Goal: Task Accomplishment & Management: Manage account settings

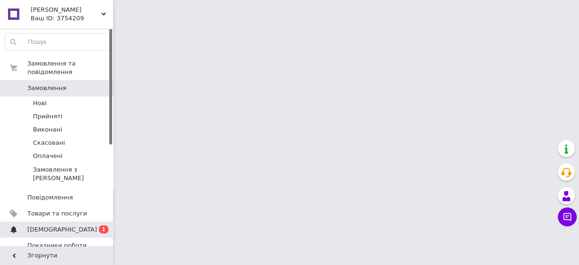
click at [43, 225] on span "[DEMOGRAPHIC_DATA]" at bounding box center [62, 229] width 70 height 8
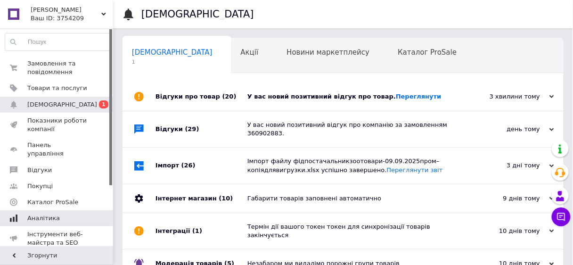
scroll to position [0, 5]
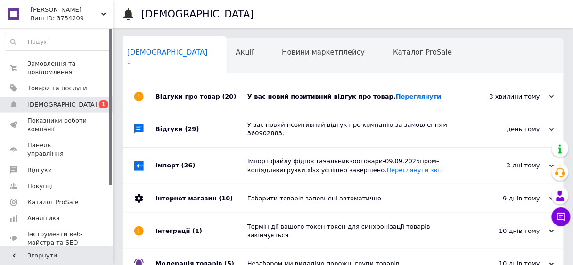
click at [396, 97] on link "Переглянути" at bounding box center [419, 96] width 46 height 7
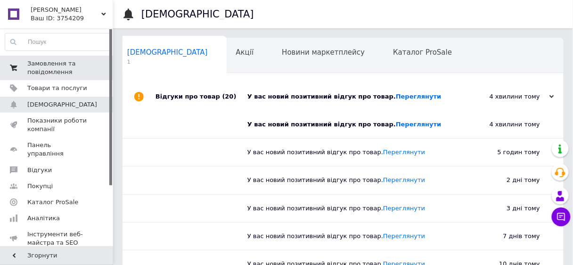
click at [40, 62] on span "Замовлення та повідомлення" at bounding box center [57, 67] width 60 height 17
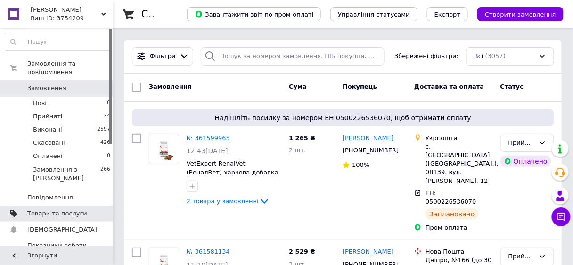
click at [58, 209] on span "Товари та послуги" at bounding box center [57, 213] width 60 height 8
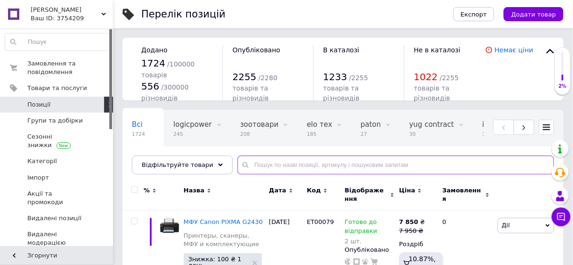
click at [247, 168] on input "text" at bounding box center [395, 164] width 316 height 19
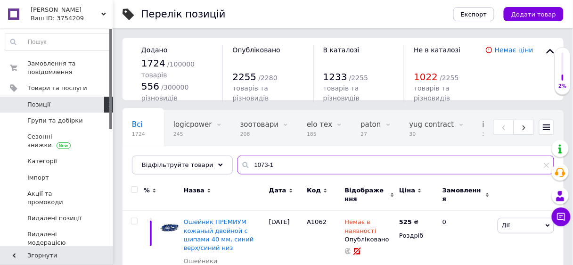
click at [239, 161] on input "1073-1" at bounding box center [395, 164] width 316 height 19
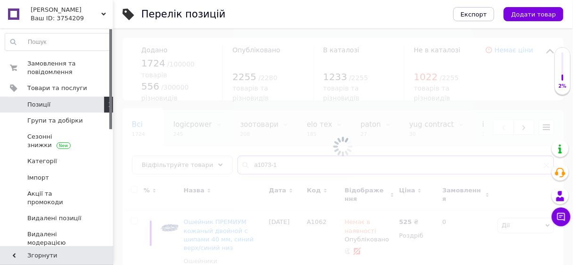
type input "a1073-1"
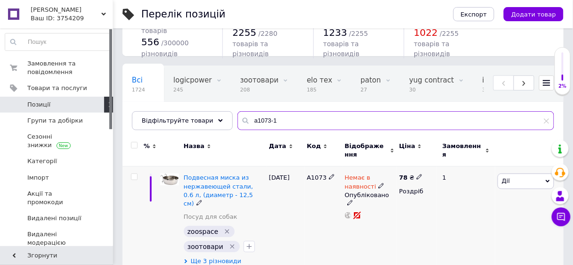
scroll to position [52, 0]
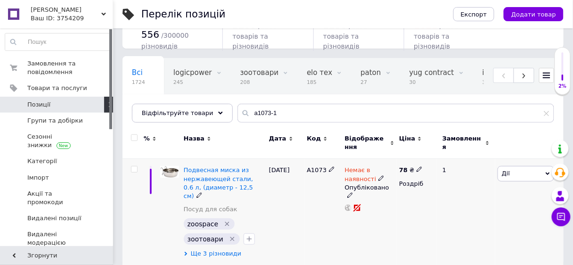
click at [212, 249] on span "Ще 3 різновиди" at bounding box center [216, 253] width 51 height 8
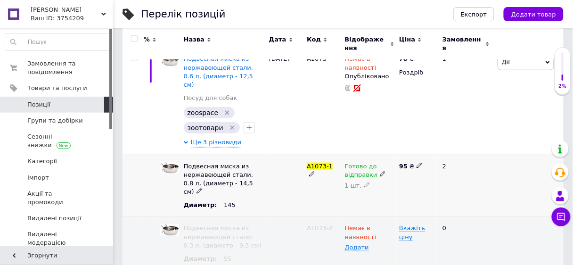
scroll to position [165, 0]
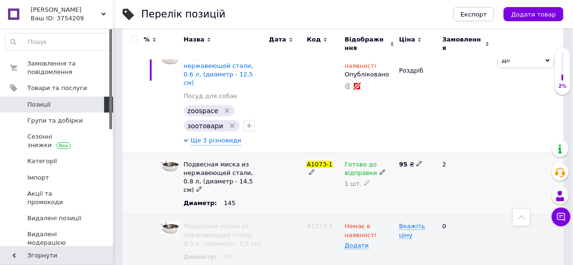
click at [380, 169] on icon at bounding box center [383, 172] width 6 height 6
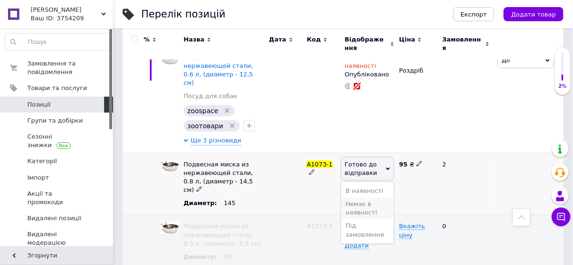
click at [373, 201] on li "Немає в наявності" at bounding box center [367, 208] width 53 height 22
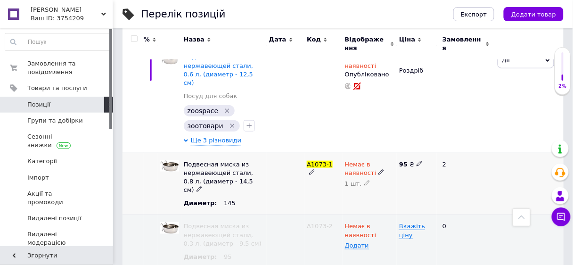
click at [364, 180] on use at bounding box center [366, 182] width 5 height 5
type input "0"
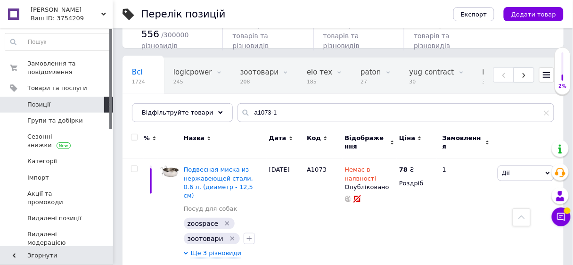
scroll to position [52, 0]
click at [274, 112] on input "a1073-1" at bounding box center [395, 113] width 316 height 19
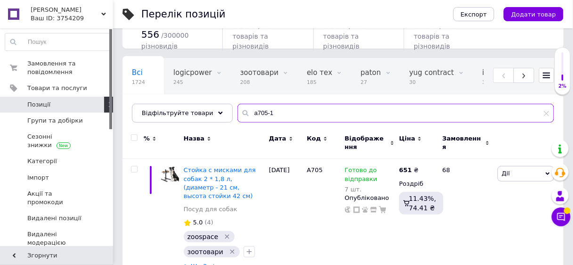
type input "a705-1"
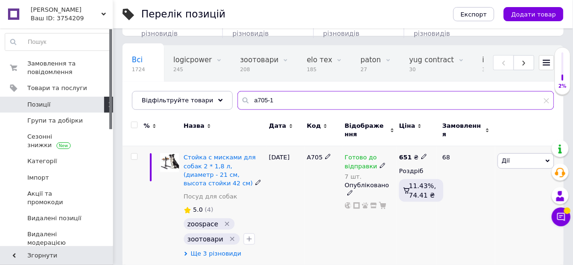
scroll to position [64, 0]
click at [222, 250] on span "Ще 3 різновиди" at bounding box center [216, 254] width 51 height 8
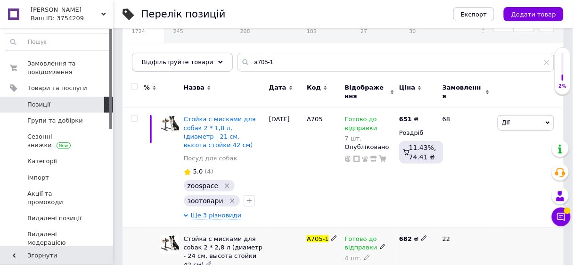
scroll to position [178, 0]
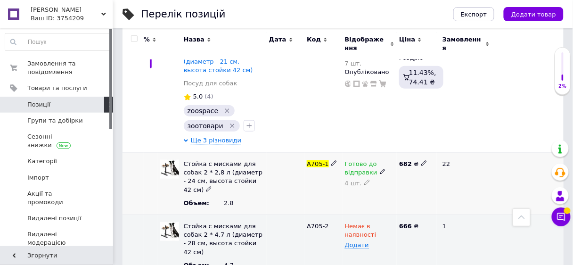
click at [380, 169] on icon at bounding box center [383, 172] width 6 height 6
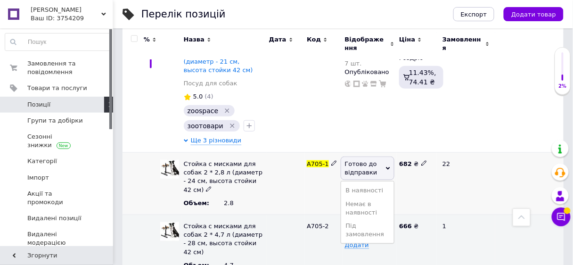
click at [357, 161] on span "Готово до відправки" at bounding box center [361, 168] width 32 height 16
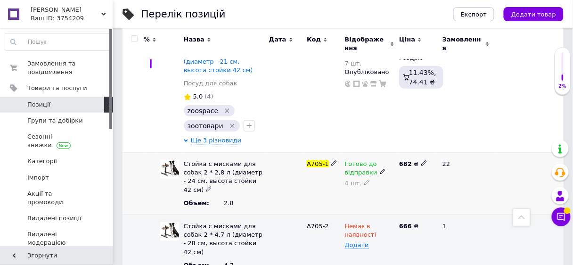
click at [364, 179] on icon at bounding box center [367, 182] width 6 height 6
type input "2"
click at [562, 217] on icon at bounding box center [560, 216] width 9 height 9
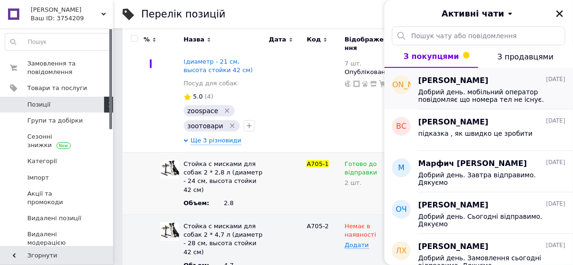
click at [464, 99] on span "Добрий день. мобільний оператор повідомляє що номера тел не існує. Якщо прочита…" at bounding box center [485, 95] width 134 height 15
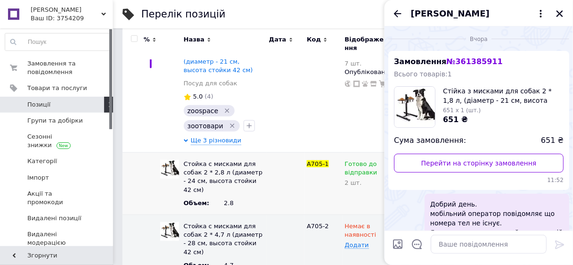
scroll to position [34, 0]
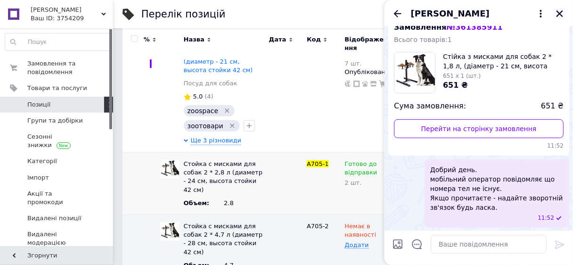
click at [559, 12] on icon "Закрити" at bounding box center [559, 13] width 7 height 7
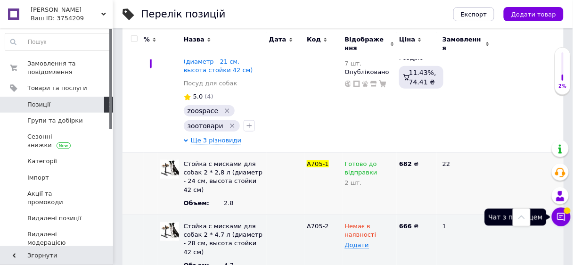
click at [561, 212] on icon at bounding box center [560, 216] width 9 height 9
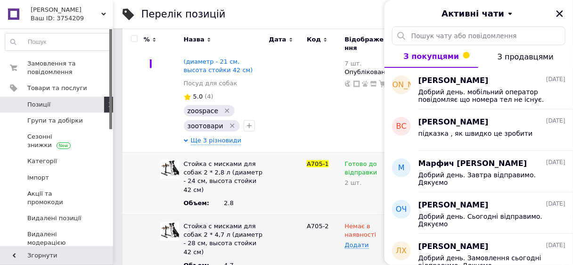
click at [435, 55] on span "З покупцями" at bounding box center [432, 56] width 56 height 9
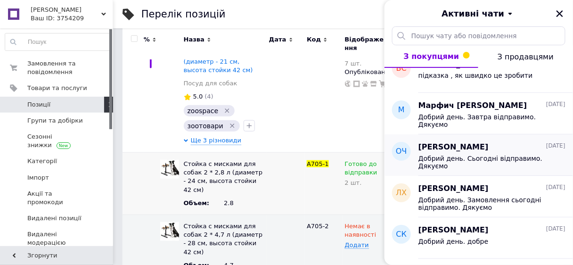
scroll to position [0, 0]
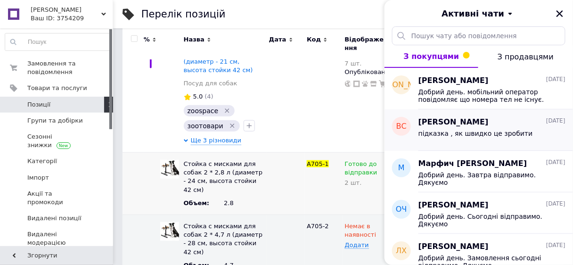
click at [451, 134] on span "підказка , як швидко це зробити" at bounding box center [475, 134] width 114 height 8
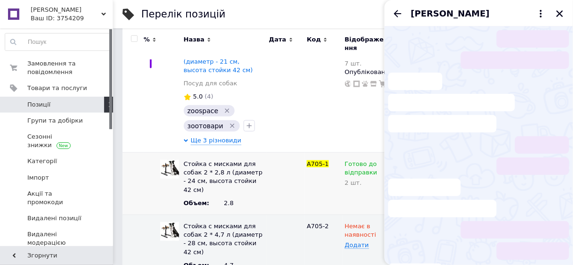
scroll to position [211, 0]
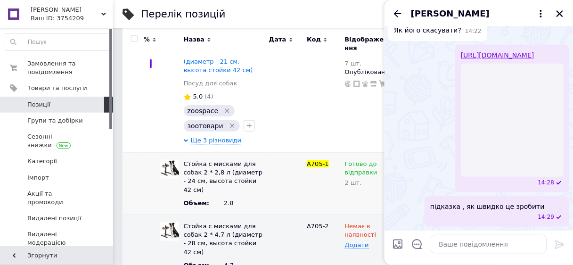
click at [397, 7] on div "Виктория Сивак" at bounding box center [478, 13] width 188 height 26
click at [398, 13] on icon "Назад" at bounding box center [397, 13] width 11 height 11
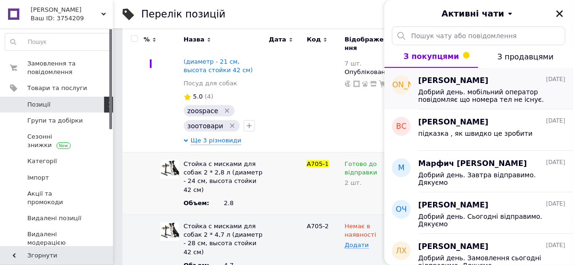
click at [450, 90] on span "Добрий день. мобільний оператор повідомляє що номера тел не існує. Якщо прочита…" at bounding box center [485, 95] width 134 height 15
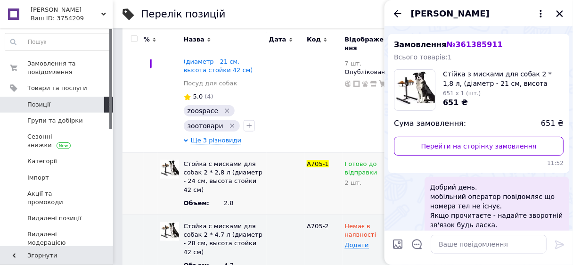
scroll to position [0, 0]
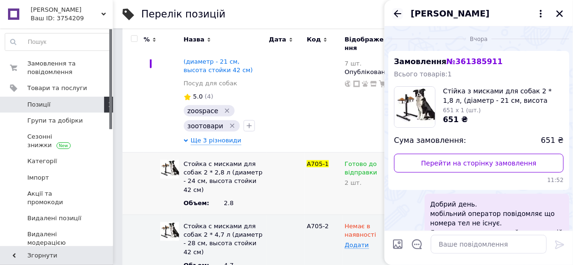
click at [397, 11] on icon "Назад" at bounding box center [397, 13] width 11 height 11
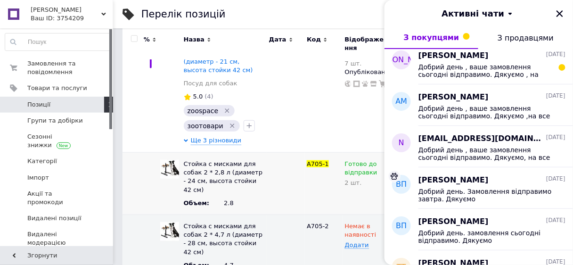
scroll to position [339, 0]
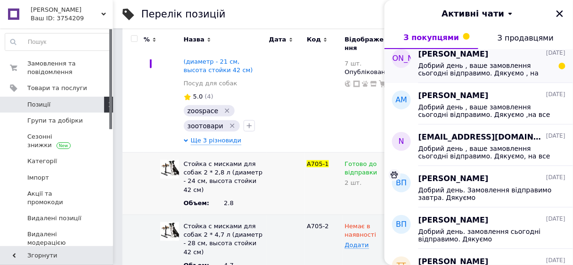
click at [454, 72] on span "Добрий день , ваше замовлення сьогодні відправимо. Дякуємо , на все добре." at bounding box center [485, 69] width 134 height 15
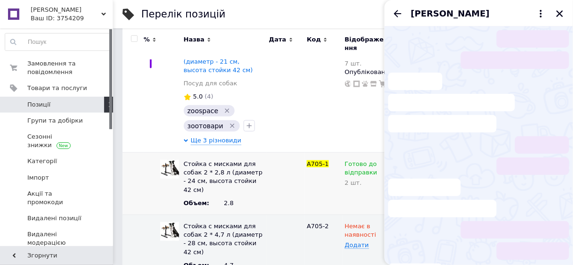
scroll to position [32, 0]
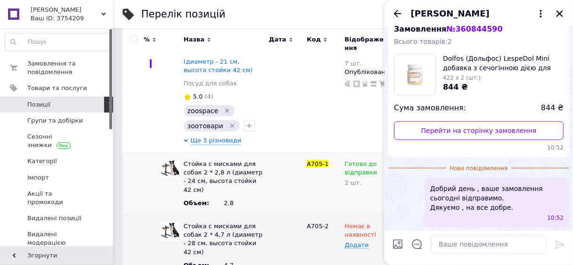
click at [397, 12] on icon "Назад" at bounding box center [398, 13] width 8 height 7
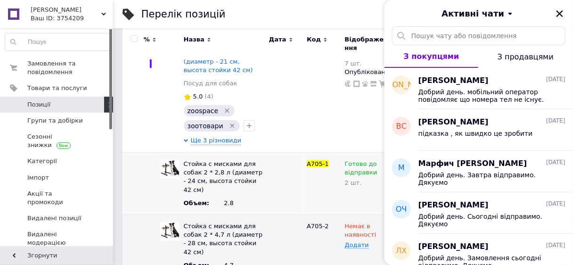
click at [559, 11] on icon "Закрити" at bounding box center [559, 13] width 8 height 8
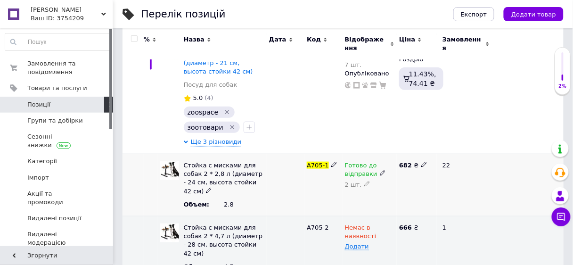
scroll to position [178, 0]
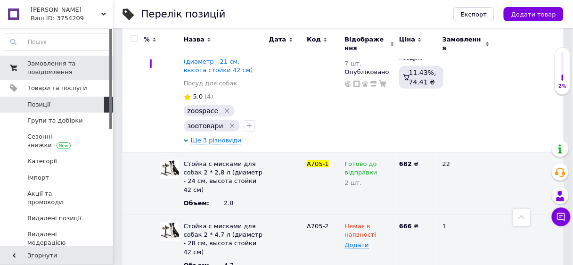
click at [49, 62] on span "Замовлення та повідомлення" at bounding box center [57, 67] width 60 height 17
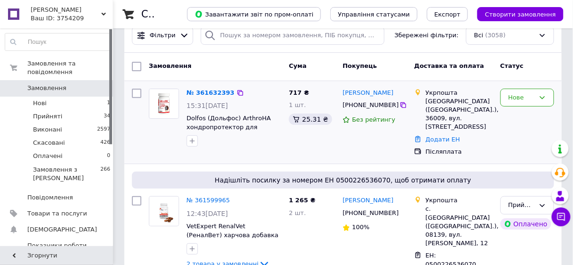
scroll to position [38, 0]
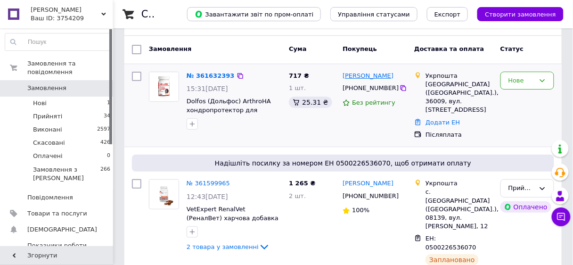
click at [374, 75] on link "[PERSON_NAME]" at bounding box center [367, 76] width 51 height 9
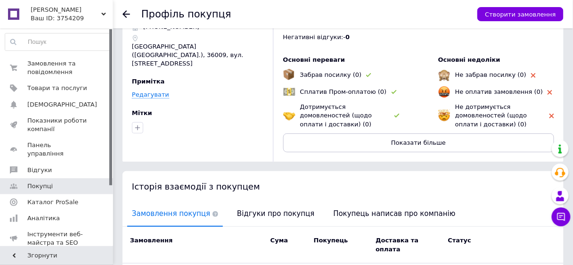
scroll to position [75, 0]
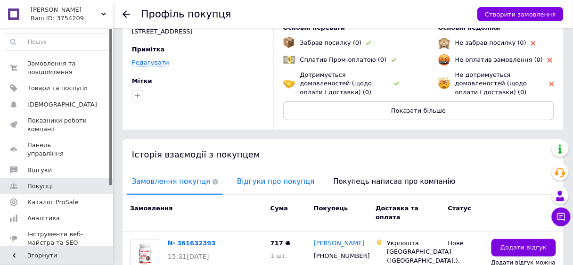
click at [242, 178] on span "Відгуки про покупця" at bounding box center [275, 182] width 87 height 24
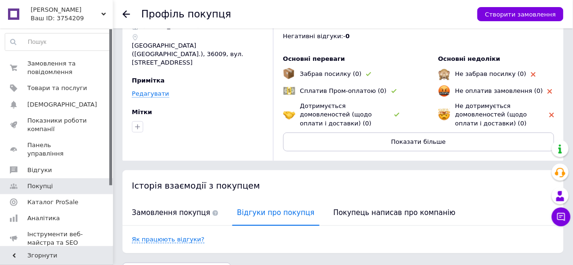
scroll to position [0, 0]
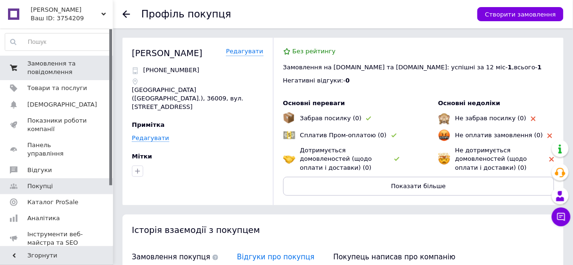
click at [48, 59] on span "Замовлення та повідомлення" at bounding box center [57, 67] width 60 height 17
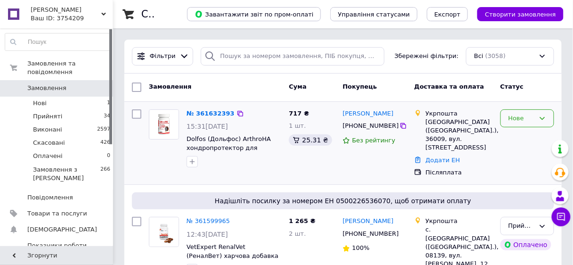
click at [522, 118] on div "Нове" at bounding box center [521, 118] width 26 height 10
click at [521, 138] on li "Прийнято" at bounding box center [527, 137] width 53 height 17
click at [211, 113] on link "№ 361632393" at bounding box center [207, 113] width 43 height 7
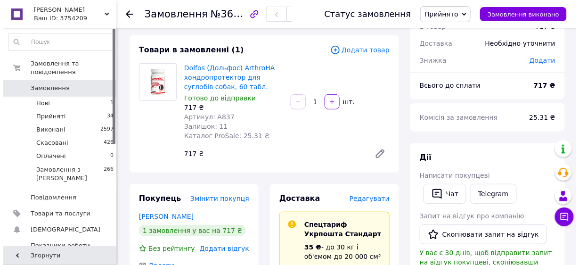
scroll to position [113, 0]
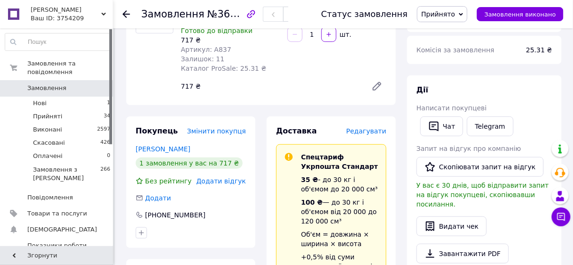
click at [375, 133] on span "Редагувати" at bounding box center [366, 131] width 40 height 8
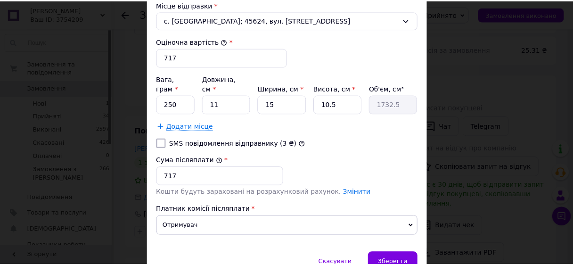
scroll to position [407, 0]
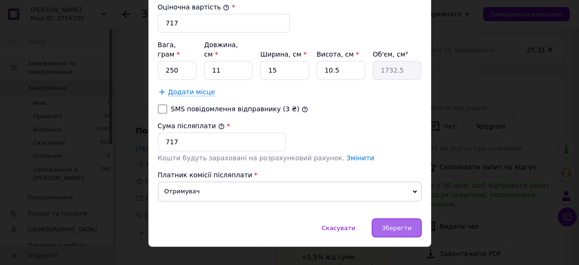
click at [391, 224] on span "Зберегти" at bounding box center [396, 227] width 30 height 7
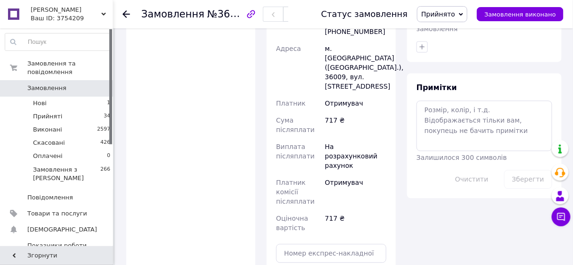
scroll to position [490, 0]
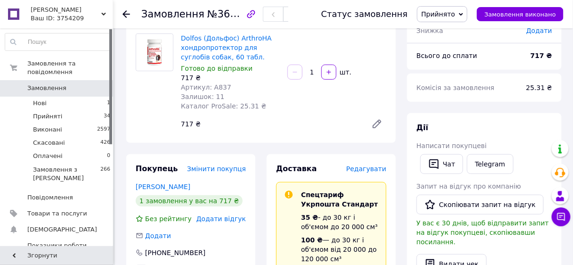
scroll to position [38, 0]
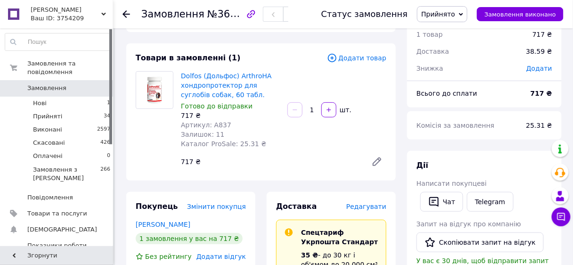
click at [124, 11] on icon at bounding box center [126, 14] width 8 height 8
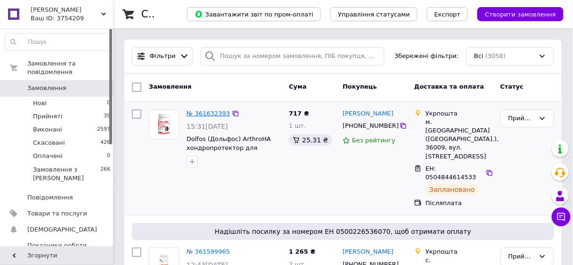
click at [207, 112] on link "№ 361632393" at bounding box center [207, 113] width 43 height 7
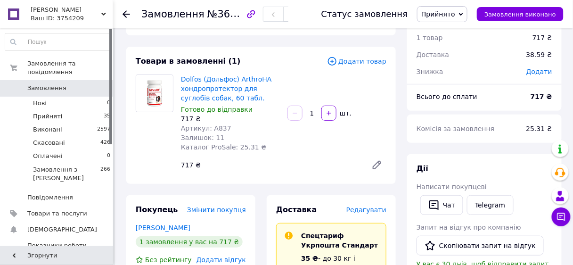
scroll to position [113, 0]
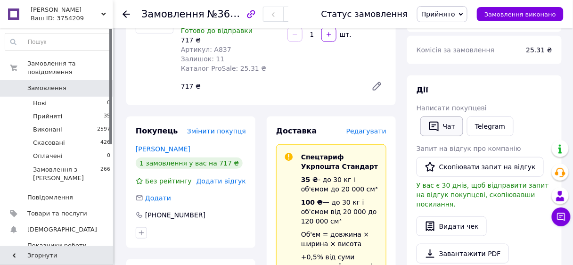
click at [446, 127] on button "Чат" at bounding box center [441, 126] width 43 height 20
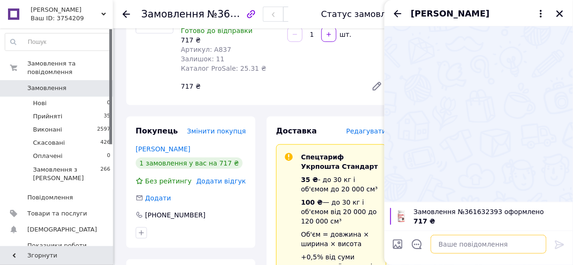
click at [467, 251] on textarea at bounding box center [488, 244] width 116 height 19
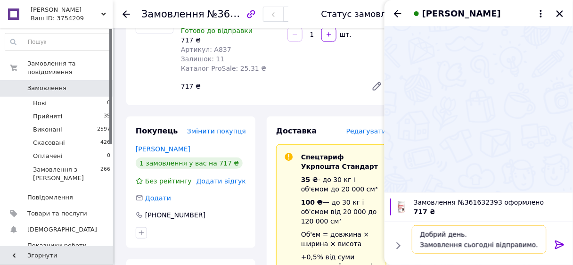
scroll to position [7, 0]
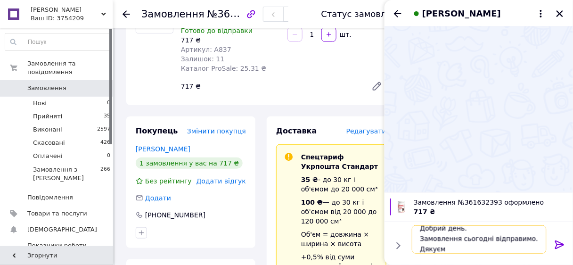
type textarea "Добрий день. Замовлення сьогодні відправимо. Дякуємо"
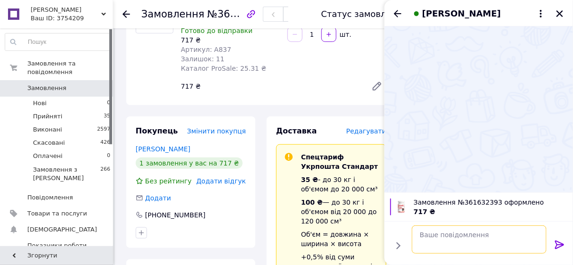
scroll to position [0, 0]
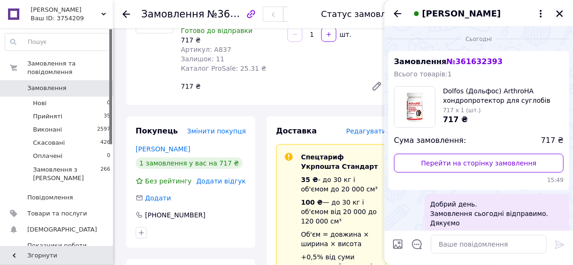
click at [562, 15] on icon "Закрити" at bounding box center [559, 13] width 8 height 8
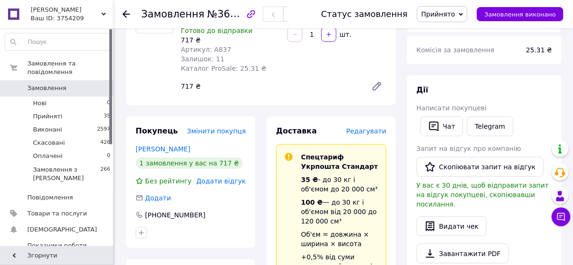
click at [125, 12] on icon at bounding box center [126, 14] width 8 height 8
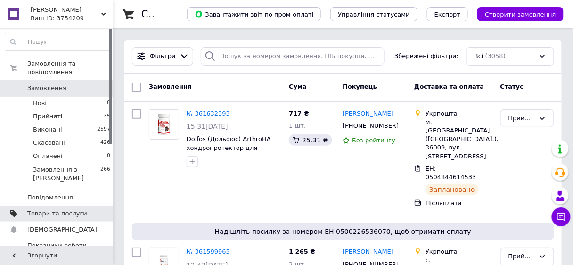
click at [64, 209] on span "Товари та послуги" at bounding box center [57, 213] width 60 height 8
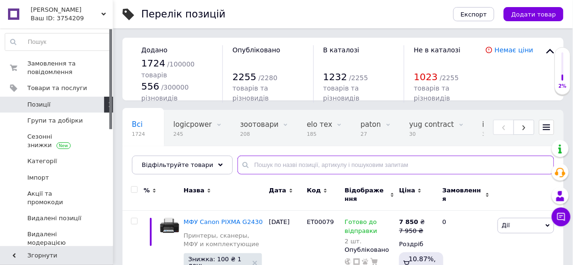
click at [294, 163] on input "text" at bounding box center [395, 164] width 316 height 19
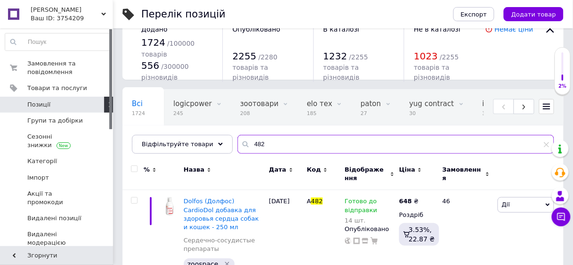
scroll to position [60, 0]
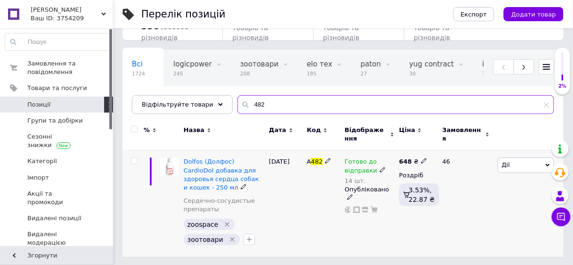
type input "482"
click at [380, 169] on icon at bounding box center [383, 170] width 6 height 6
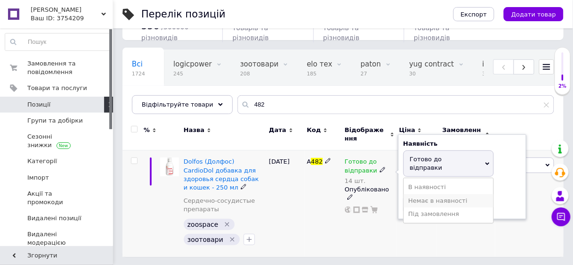
click at [414, 194] on li "Немає в наявності" at bounding box center [448, 200] width 89 height 13
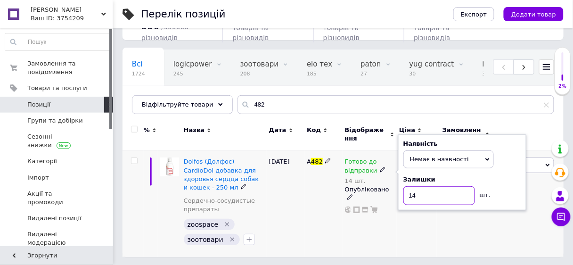
drag, startPoint x: 417, startPoint y: 193, endPoint x: 413, endPoint y: 190, distance: 5.4
click at [416, 193] on input "14" at bounding box center [439, 195] width 72 height 19
type input "1"
type input "0"
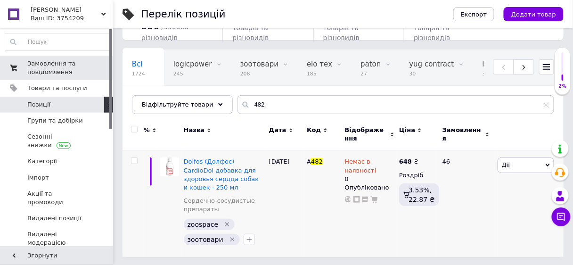
click at [49, 66] on span "Замовлення та повідомлення" at bounding box center [57, 67] width 60 height 17
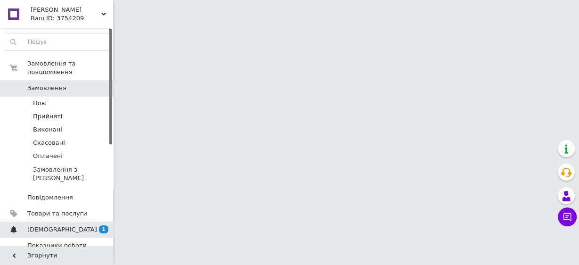
click at [36, 225] on span "[DEMOGRAPHIC_DATA]" at bounding box center [62, 229] width 70 height 8
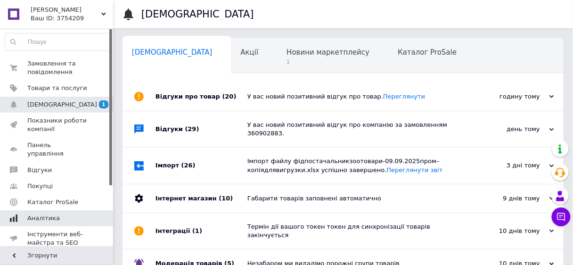
scroll to position [0, 5]
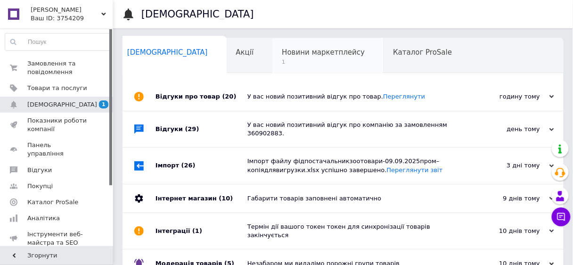
click at [282, 55] on span "Новини маркетплейсу" at bounding box center [323, 52] width 83 height 8
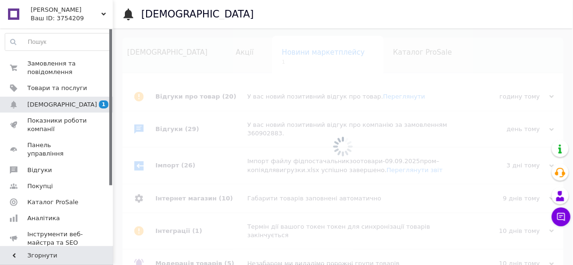
scroll to position [0, 25]
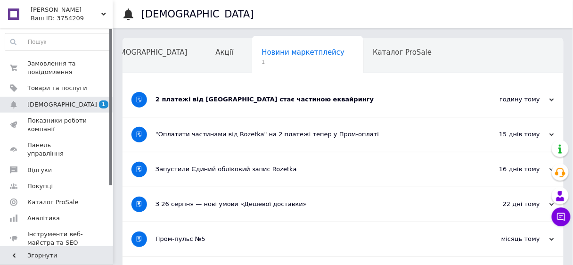
click at [280, 99] on div "2 платежі від [GEOGRAPHIC_DATA] стає частиною еквайрингу" at bounding box center [307, 99] width 304 height 8
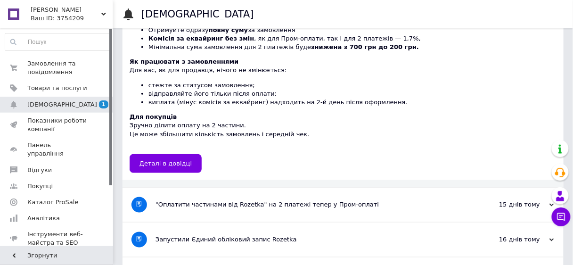
scroll to position [113, 0]
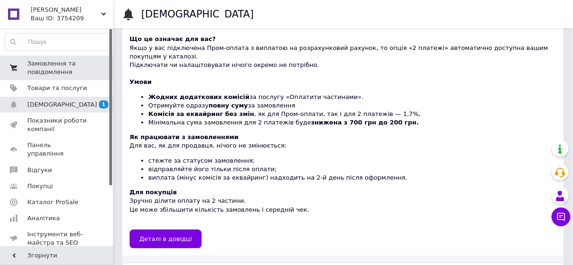
click at [51, 64] on span "Замовлення та повідомлення" at bounding box center [57, 67] width 60 height 17
